Goal: Information Seeking & Learning: Learn about a topic

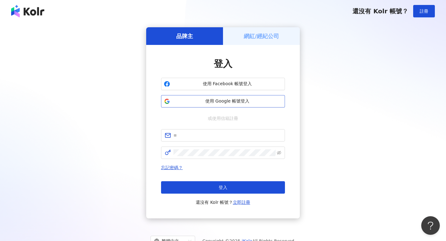
click at [261, 99] on span "使用 Google 帳號登入" at bounding box center [227, 101] width 110 height 6
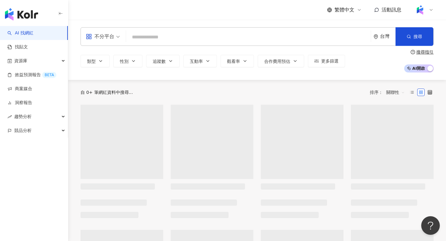
click at [246, 31] on div "不分平台 台灣 搜尋" at bounding box center [256, 36] width 353 height 19
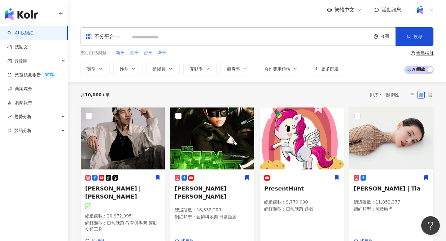
click at [232, 41] on input "search" at bounding box center [247, 37] width 239 height 12
paste input "*******"
type input "*******"
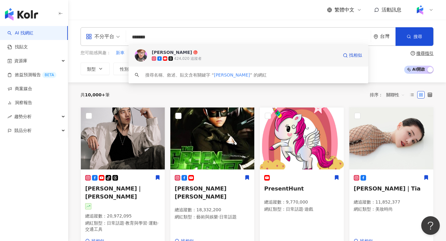
click at [232, 59] on div "424,020 追蹤者" at bounding box center [245, 58] width 186 height 6
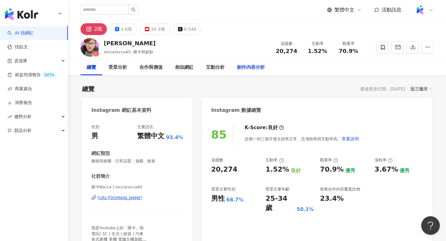
click at [239, 64] on div "創作內容分析" at bounding box center [251, 67] width 28 height 7
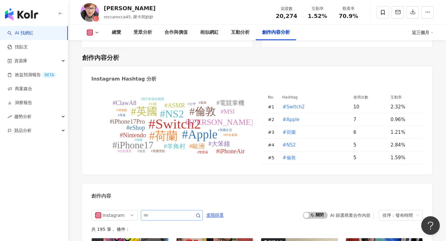
click at [183, 212] on span at bounding box center [172, 215] width 62 height 11
type input "*"
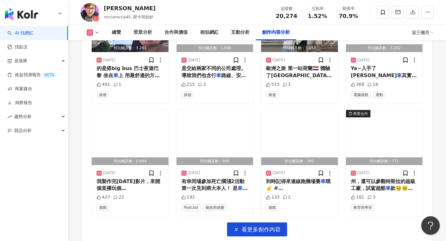
scroll to position [2202, 0]
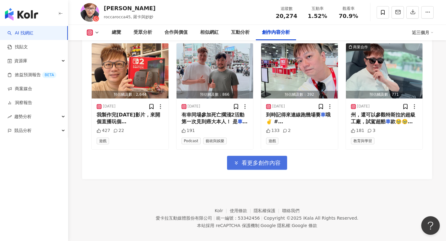
click at [248, 159] on span "看更多創作內容" at bounding box center [260, 162] width 39 height 7
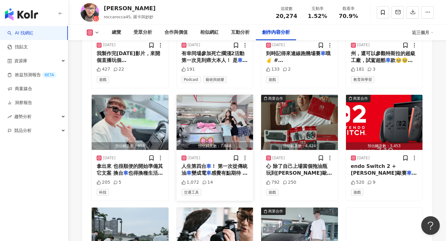
scroll to position [2540, 0]
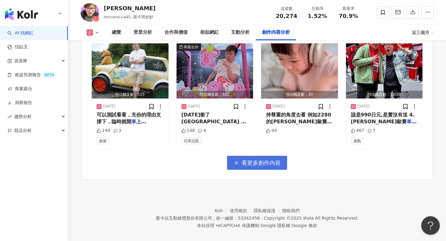
click at [244, 159] on button "看更多創作內容" at bounding box center [257, 163] width 60 height 14
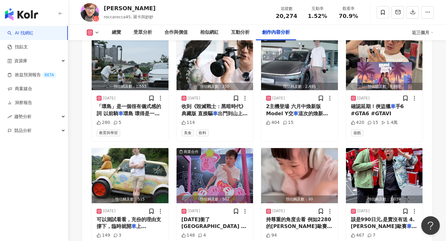
scroll to position [2444, 0]
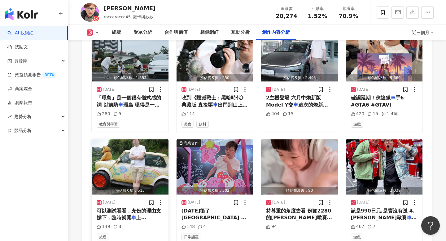
click at [133, 177] on img "button" at bounding box center [130, 166] width 77 height 55
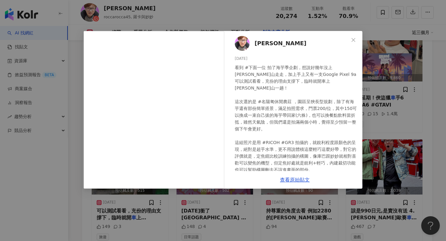
click at [374, 174] on div "羅卡Rocca 2025/4/20 看到 #下面一位 拍了海芋季企劃，想說好幾年沒上陽明山走走，加上手上又有一支Google Pixel 9a可以測試看看，充…" at bounding box center [223, 120] width 446 height 241
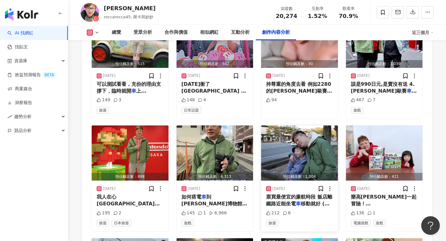
scroll to position [2568, 0]
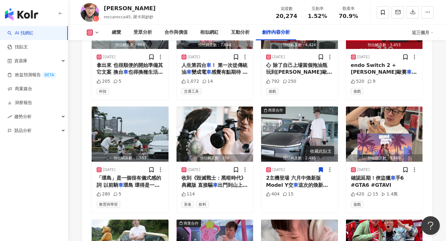
scroll to position [2392, 0]
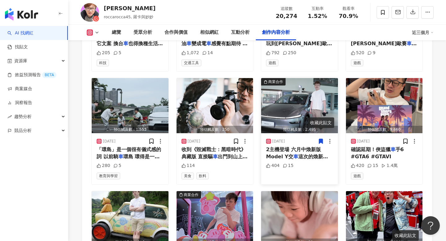
click at [321, 153] on span "這次的煥新版Model Y改款 最" at bounding box center [297, 159] width 62 height 13
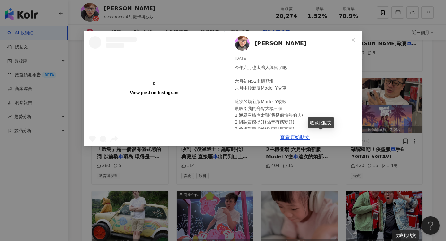
click at [403, 138] on div "View post on Instagram 羅卡Rocca 2025/5/3 今年六月也太讓人興奮了吧！ 六月初NS2主機登場 六月中煥新版Model Y交…" at bounding box center [223, 120] width 446 height 241
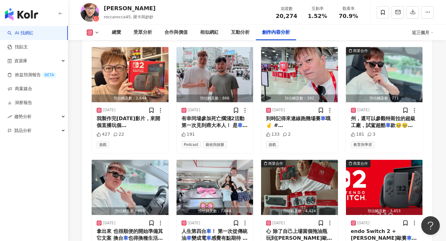
scroll to position [2255, 0]
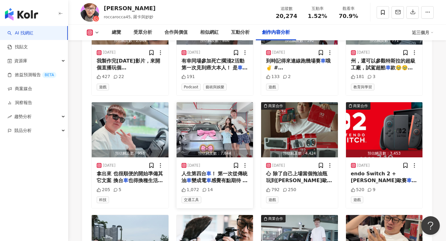
click at [214, 127] on img "button" at bounding box center [214, 129] width 77 height 55
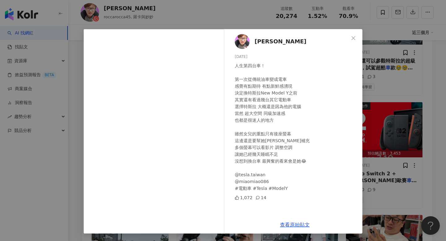
scroll to position [1, 0]
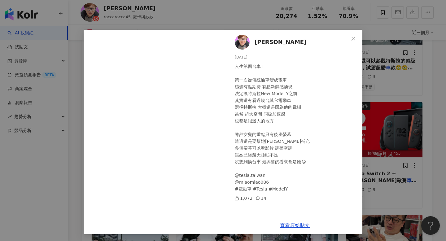
click at [377, 102] on div "羅卡Rocca 2025/6/21 人生第四台車！ 第一次從傳統油車變成電車 感覺有點期待 有點新鮮感湧現 決定換特斯拉New Model Y之前 其實還有看…" at bounding box center [223, 120] width 446 height 241
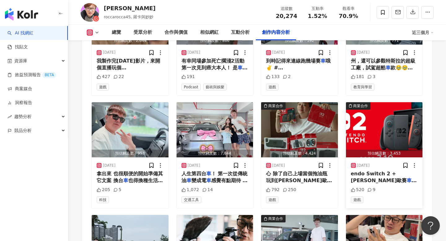
scroll to position [2401, 0]
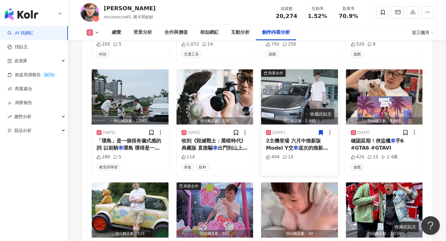
click at [302, 138] on span "2主機登場 六月中煥新版Model Y交" at bounding box center [293, 144] width 55 height 13
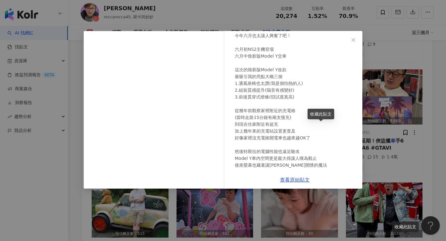
scroll to position [93, 0]
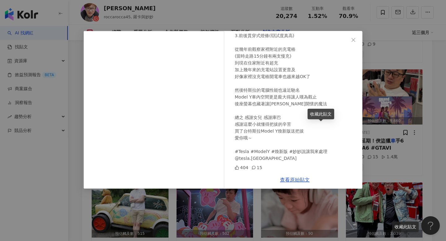
click at [400, 132] on div "羅卡Rocca 2025/5/3 今年六月也太讓人興奮了吧！ 六月初NS2主機登場 六月中煥新版Model Y交車 這次的煥新版Model Y改款 最吸引我的…" at bounding box center [223, 120] width 446 height 241
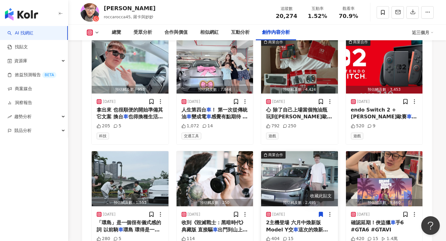
scroll to position [2321, 0]
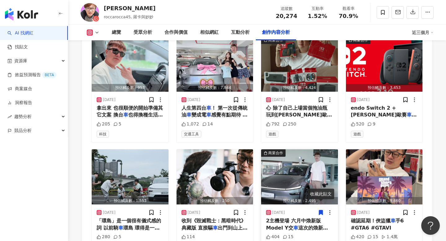
click at [305, 152] on img "button" at bounding box center [299, 176] width 77 height 55
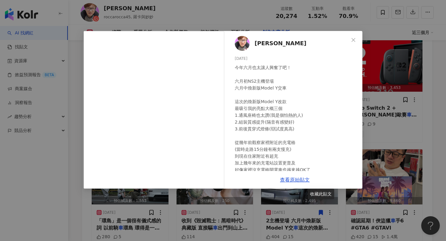
click at [368, 141] on div "羅卡Rocca 2025/5/3 今年六月也太讓人興奮了吧！ 六月初NS2主機登場 六月中煥新版Model Y交車 這次的煥新版Model Y改款 最吸引我的…" at bounding box center [223, 120] width 446 height 241
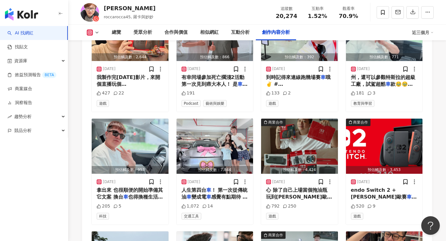
scroll to position [2215, 0]
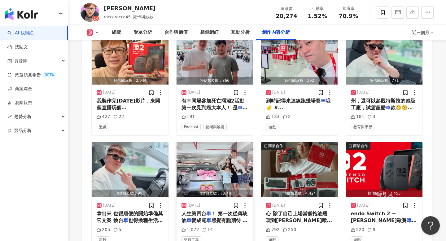
click at [203, 174] on img "button" at bounding box center [214, 169] width 77 height 55
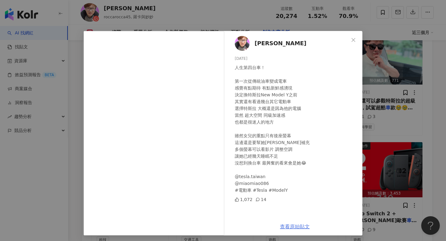
click at [291, 225] on link "查看原始貼文" at bounding box center [295, 226] width 30 height 6
